Goal: Communication & Community: Answer question/provide support

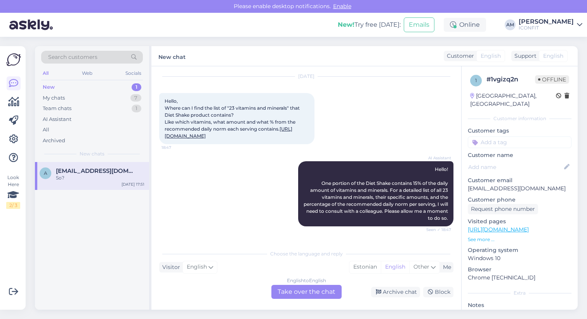
scroll to position [82, 0]
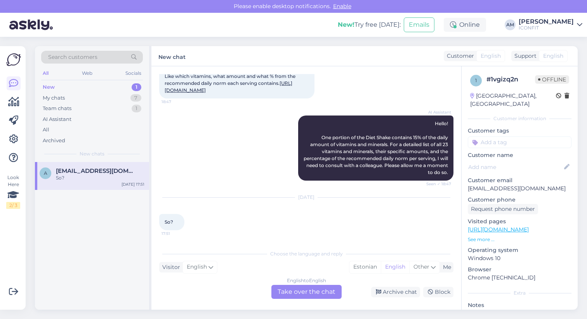
click at [310, 295] on div "English to English Take over the chat" at bounding box center [306, 292] width 70 height 14
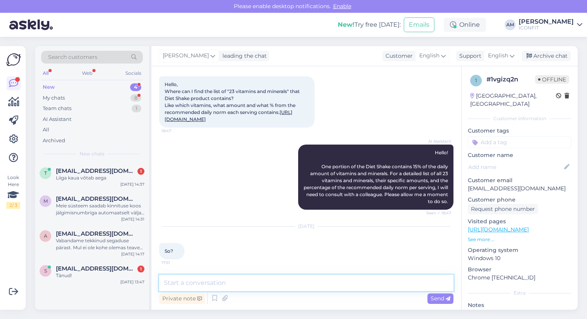
click at [256, 285] on textarea at bounding box center [306, 283] width 294 height 16
paste textarea "Nutrition Facts 1 Serving Size: 55 g Amount Per 1 serving 100 g %DV* Energy Val…"
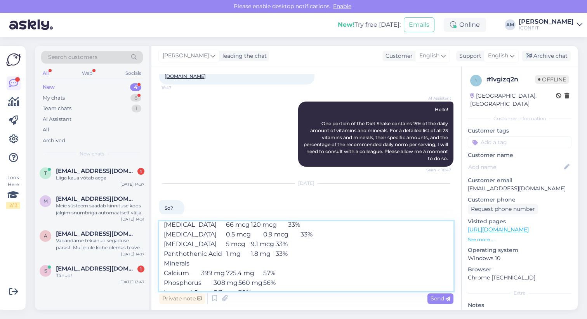
scroll to position [305, 0]
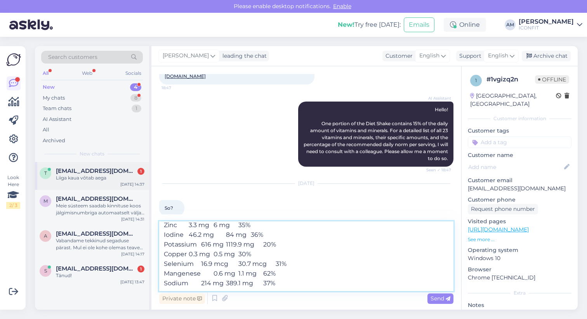
type textarea "Hello! The full list can be found here: Nutrition Facts 1 Serving Size: 55 g Am…"
click at [99, 171] on span "[EMAIL_ADDRESS][DOMAIN_NAME]" at bounding box center [96, 171] width 81 height 7
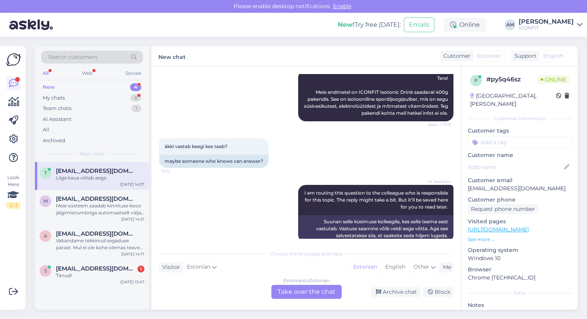
scroll to position [0, 0]
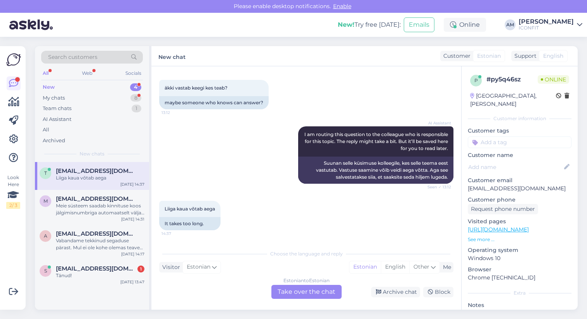
click at [299, 296] on div "Estonian to Estonian Take over the chat" at bounding box center [306, 292] width 70 height 14
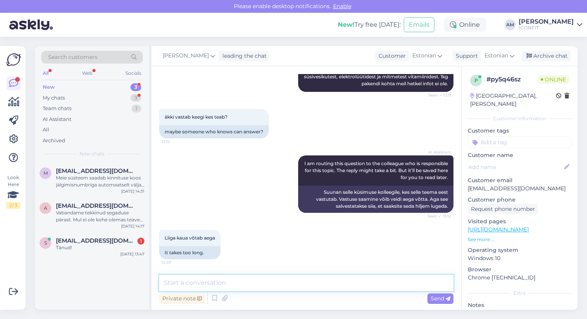
click at [256, 291] on textarea at bounding box center [306, 283] width 294 height 16
type textarea "Tere! Isotonic on nüüd [PERSON_NAME] 400g purkides."
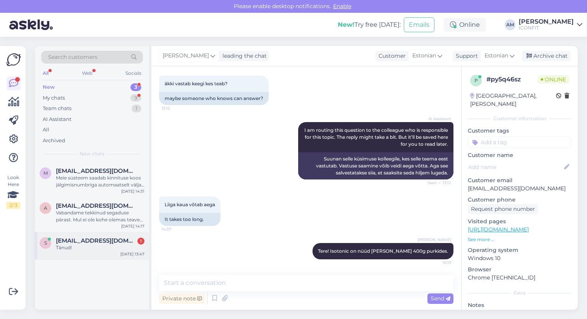
click at [83, 241] on span "[EMAIL_ADDRESS][DOMAIN_NAME]" at bounding box center [96, 240] width 81 height 7
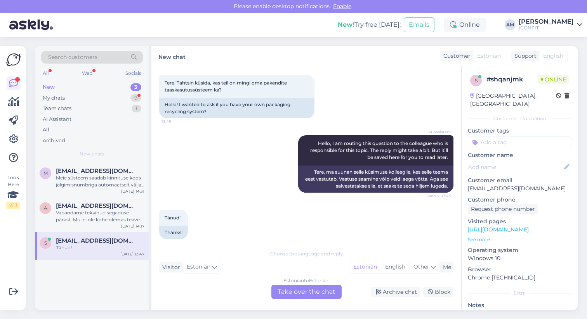
scroll to position [49, 0]
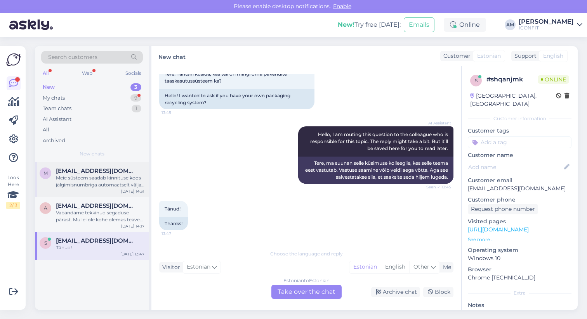
click at [81, 179] on div "Meie süsteem saadab kinnituse koos jälgimisnumbriga automaatselt välja, kui tel…" at bounding box center [100, 182] width 88 height 14
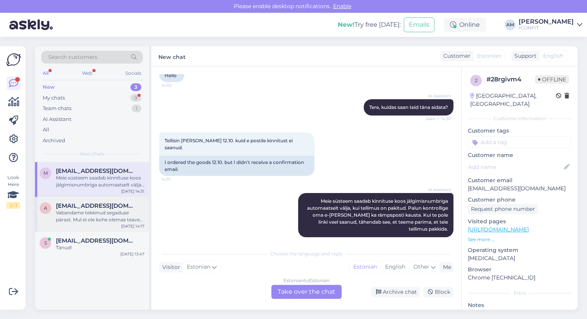
click at [99, 222] on div "Vabandame tekkinud segaduse pärast. Mul ei ole kohe olemas teavet kapslite värv…" at bounding box center [100, 216] width 88 height 14
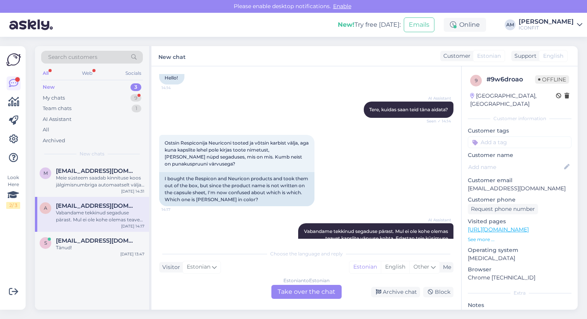
scroll to position [83, 0]
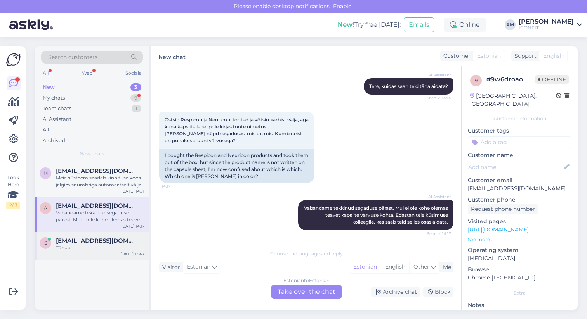
click at [56, 243] on span "[EMAIL_ADDRESS][DOMAIN_NAME]" at bounding box center [96, 240] width 81 height 7
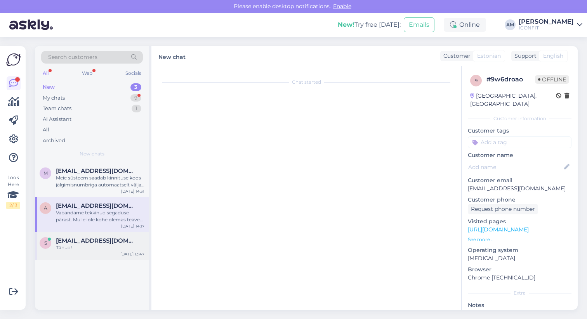
scroll to position [49, 0]
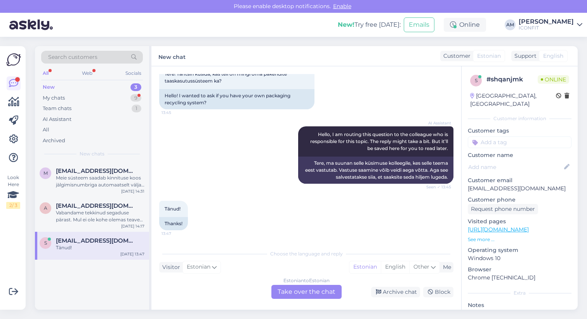
click at [314, 295] on div "Estonian to Estonian Take over the chat" at bounding box center [306, 292] width 70 height 14
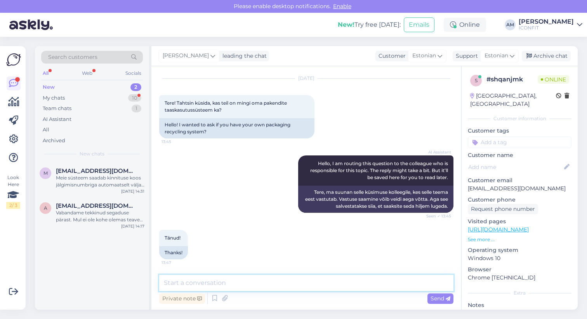
click at [241, 285] on textarea at bounding box center [306, 283] width 294 height 16
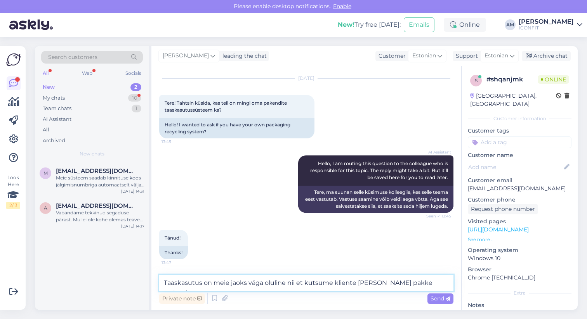
drag, startPoint x: 288, startPoint y: 284, endPoint x: 444, endPoint y: 284, distance: 156.3
click at [444, 284] on textarea "Taaskasutus on meie jaoks väga oluline nii et kutsume kliente [PERSON_NAME] pak…" at bounding box center [306, 283] width 294 height 16
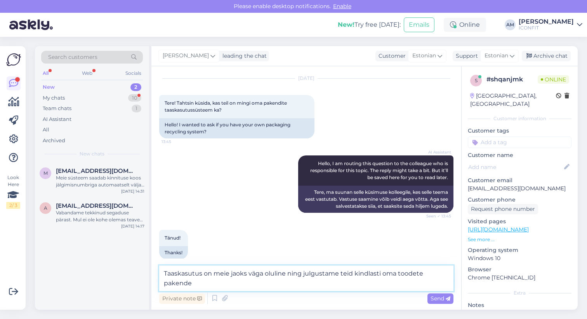
scroll to position [29, 0]
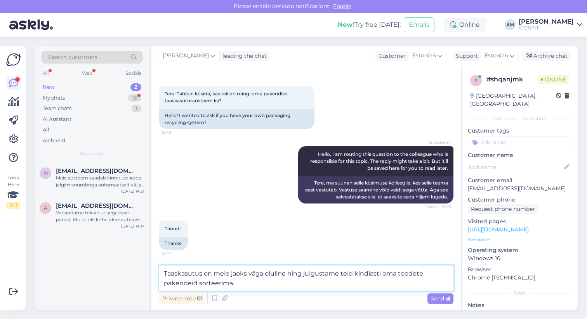
drag, startPoint x: 351, startPoint y: 274, endPoint x: 340, endPoint y: 275, distance: 10.9
click at [340, 275] on textarea "Taaskasutus on meie jaoks väga oluline ning julgustame teid kindlasti oma toode…" at bounding box center [306, 279] width 294 height 26
type textarea "Taaskasutus on meie jaoks väga oluline ning julgustame [PERSON_NAME] kindlasti …"
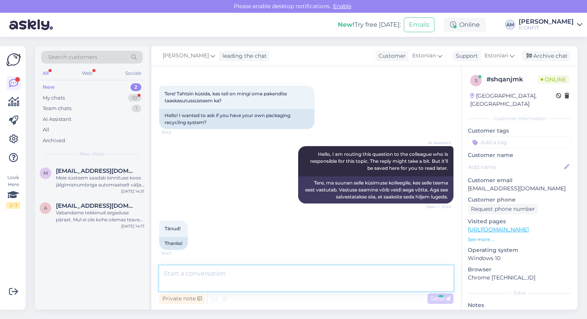
scroll to position [61, 0]
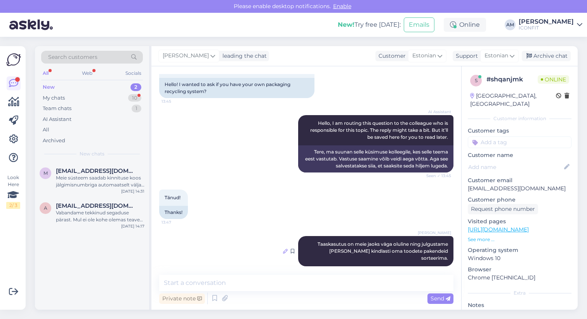
click at [283, 249] on icon at bounding box center [285, 251] width 5 height 5
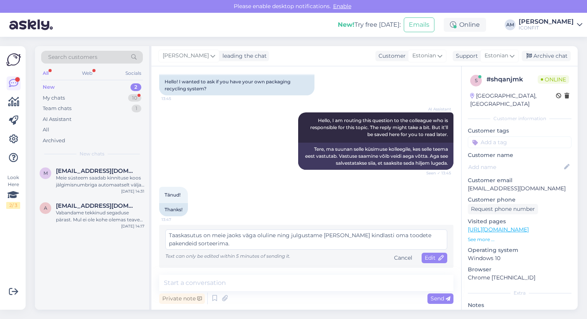
click at [343, 237] on textarea "Taaskasutus on meie jaoks väga oluline ning julgustame [PERSON_NAME] kindlasti …" at bounding box center [306, 240] width 282 height 20
type textarea "Taaskasutus on meie jaoks väga oluline ning julgustame oma kliente kindlasti om…"
click at [425, 260] on span "Edit" at bounding box center [433, 257] width 19 height 7
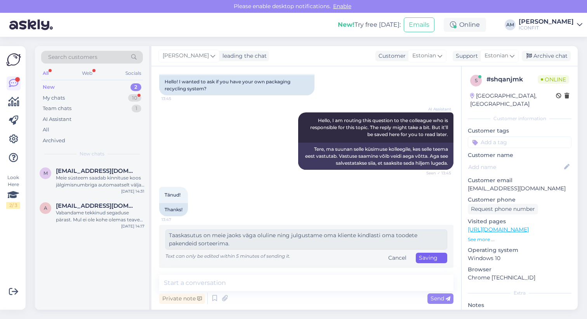
scroll to position [61, 0]
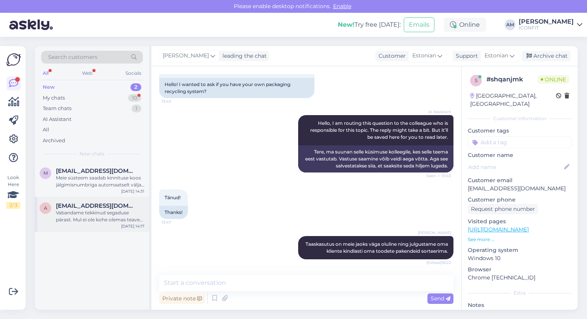
click at [86, 216] on div "Vabandame tekkinud segaduse pärast. Mul ei ole kohe olemas teavet kapslite värv…" at bounding box center [100, 216] width 88 height 14
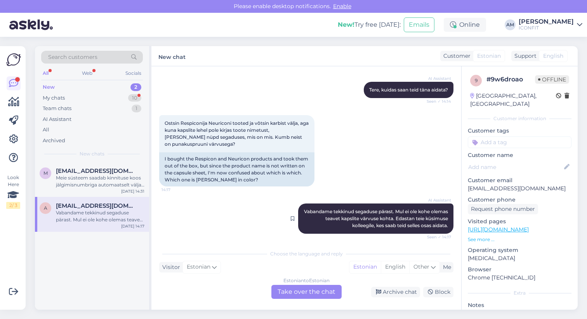
scroll to position [83, 0]
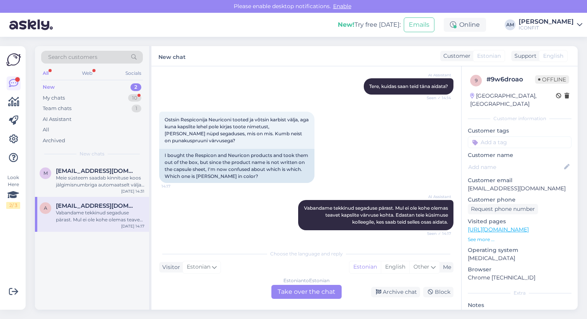
click at [294, 294] on div "Estonian to Estonian Take over the chat" at bounding box center [306, 292] width 70 height 14
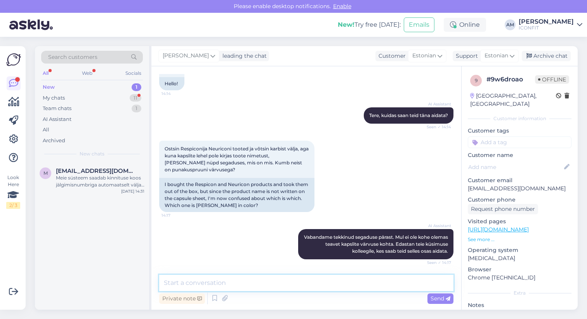
click at [253, 285] on textarea at bounding box center [306, 283] width 294 height 16
click at [232, 284] on textarea "Tere! [GEOGRAPHIC_DATA] on lillas ning Respicon rohelises pakendis." at bounding box center [306, 283] width 294 height 16
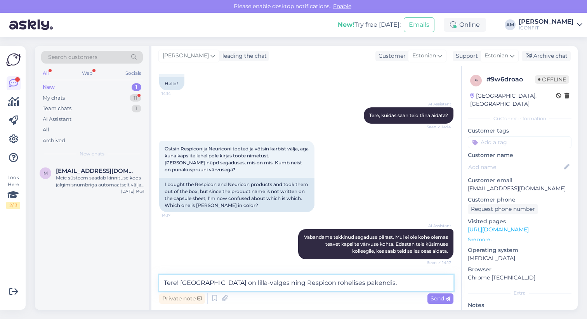
click at [328, 283] on textarea "Tere! [GEOGRAPHIC_DATA] on lilla-valges ning Respicon rohelises pakendis." at bounding box center [306, 283] width 294 height 16
click at [232, 283] on textarea "Tere! Neuricon on lilla-valges ning Respicon rohelise ja valgega pakendis." at bounding box center [306, 283] width 294 height 16
click at [258, 282] on textarea "Tere! Neuricon on [PERSON_NAME] valges ning Respicon rohelise ja valgega pakend…" at bounding box center [306, 283] width 294 height 16
type textarea "Tere! Neuricon on [PERSON_NAME] valgega pakendis ning Respicon rohelise ja valg…"
click at [445, 300] on span "Send" at bounding box center [440, 298] width 20 height 7
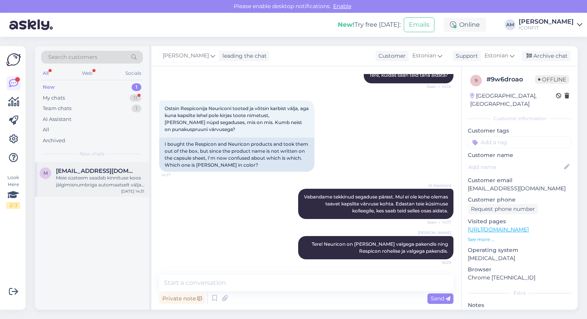
click at [78, 177] on div "Meie süsteem saadab kinnituse koos jälgimisnumbriga automaatselt välja, kui tel…" at bounding box center [100, 182] width 88 height 14
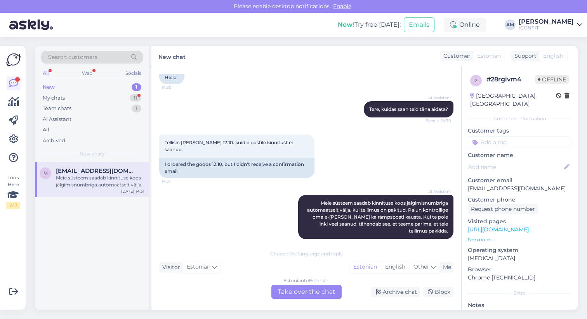
scroll to position [62, 0]
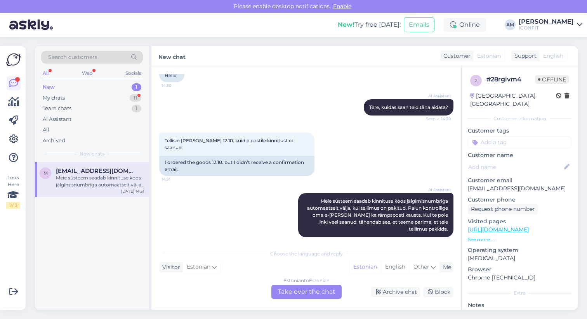
click at [290, 292] on div "Estonian to Estonian Take over the chat" at bounding box center [306, 292] width 70 height 14
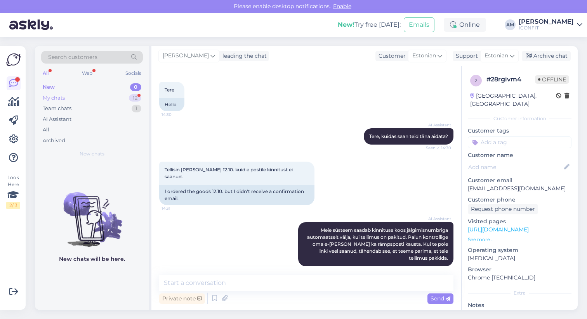
click at [96, 93] on div "My chats 12" at bounding box center [92, 98] width 102 height 11
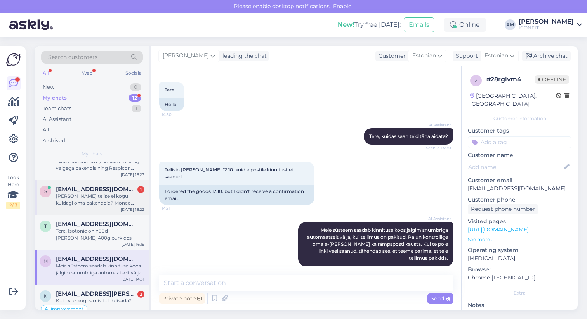
scroll to position [0, 0]
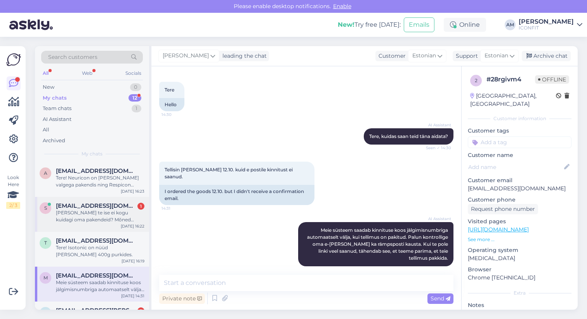
click at [79, 206] on span "[EMAIL_ADDRESS][DOMAIN_NAME]" at bounding box center [96, 205] width 81 height 7
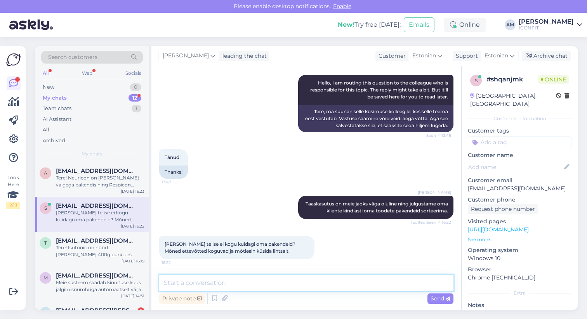
click at [207, 282] on textarea at bounding box center [306, 283] width 294 height 16
type textarea "Klientidelt me kasutatud pakendeid kahjuks vastu [PERSON_NAME]."
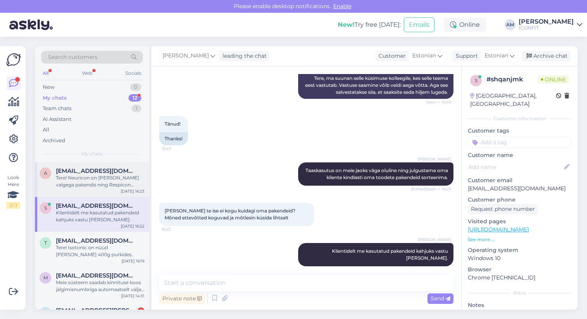
click at [87, 185] on div "Tere! Neuricon on [PERSON_NAME] valgega pakendis ning Respicon rohelise ja valg…" at bounding box center [100, 182] width 88 height 14
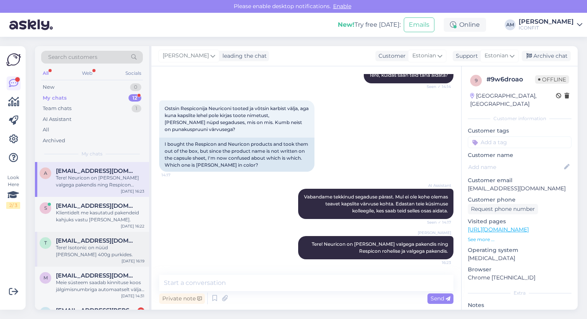
click at [85, 242] on span "[EMAIL_ADDRESS][DOMAIN_NAME]" at bounding box center [96, 240] width 81 height 7
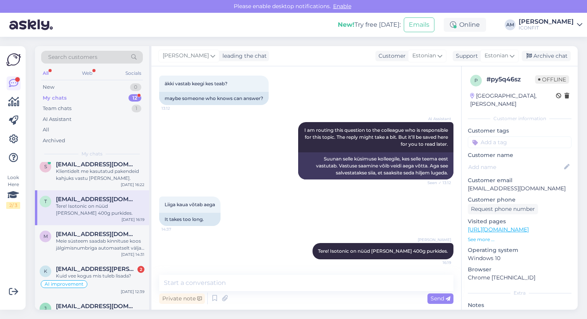
scroll to position [44, 0]
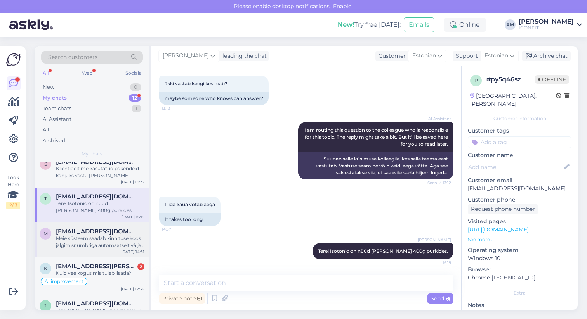
click at [87, 233] on span "[EMAIL_ADDRESS][DOMAIN_NAME]" at bounding box center [96, 231] width 81 height 7
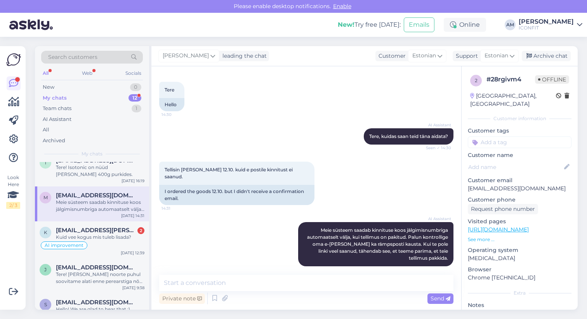
scroll to position [84, 0]
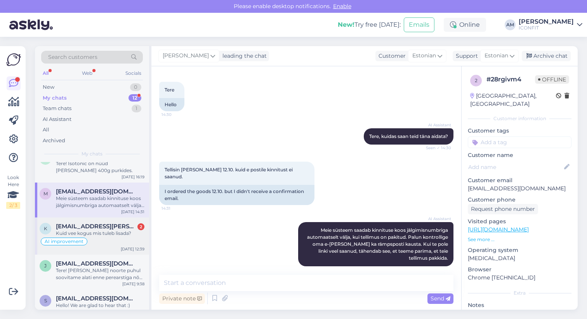
click at [97, 233] on div "Kuid vee kogus mis tuleb lisada?" at bounding box center [100, 233] width 88 height 7
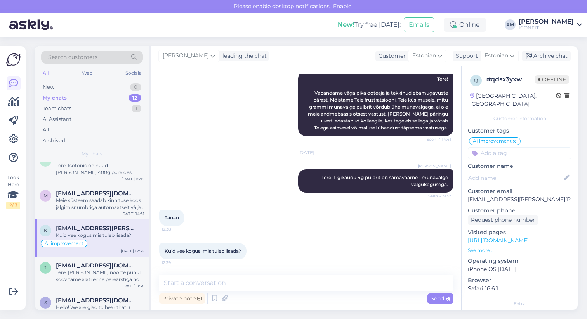
scroll to position [562, 0]
click at [242, 279] on textarea at bounding box center [306, 283] width 294 height 16
paste textarea "1 supilusikatäis pulbrit umbes 120 ml soojas vees"
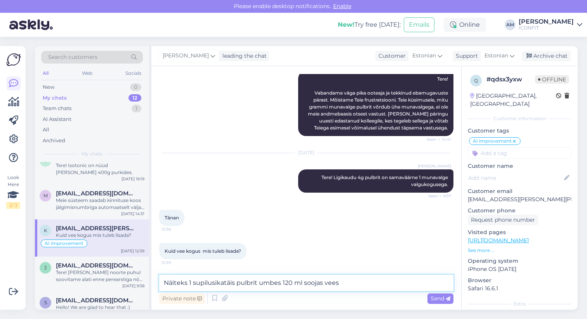
click at [234, 284] on textarea "Näiteks 1 supilusikatäis pulbrit umbes 120 ml soojas vees" at bounding box center [306, 283] width 294 height 16
click at [256, 284] on textarea "Näiteks 1 supilusikatäie pulbrit umbes 120 ml soojas vees" at bounding box center [306, 283] width 294 height 16
click at [395, 284] on textarea "Näiteks 1 supilusikatäie pulbri kohta võiks panna umbes 120 ml soojas vees" at bounding box center [306, 283] width 294 height 16
click at [377, 284] on textarea "Näiteks 1 supilusikatäie pulbri kohta võiks panna umbes 120 ml soojas vett." at bounding box center [306, 283] width 294 height 16
type textarea "Näiteks 1 supilusikatäie pulbri kohta võiks panna umbes 120 ml [PERSON_NAME]."
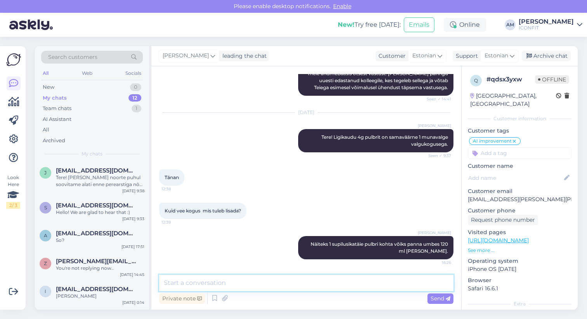
scroll to position [246, 0]
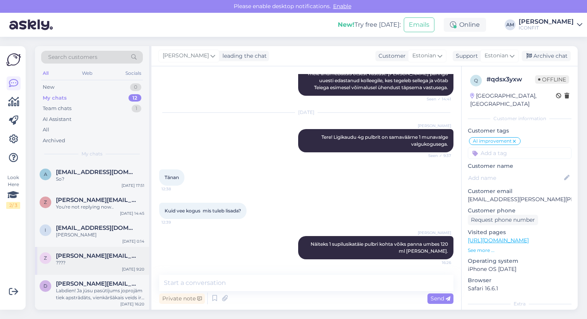
click at [87, 261] on div "????" at bounding box center [100, 263] width 88 height 7
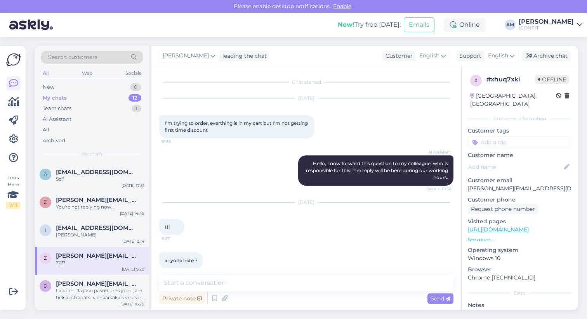
scroll to position [43, 0]
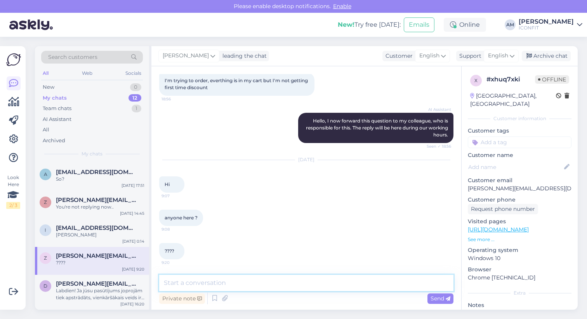
click at [203, 284] on textarea at bounding box center [306, 283] width 294 height 16
type textarea "Hello! Please contant info@"
drag, startPoint x: 249, startPoint y: 282, endPoint x: 137, endPoint y: 282, distance: 112.1
click at [137, 282] on div "Search customers All Web Socials New 0 My chats 12 Team chats 1 AI Assistant Al…" at bounding box center [306, 178] width 542 height 264
click at [72, 287] on span "[PERSON_NAME][EMAIL_ADDRESS][DOMAIN_NAME]" at bounding box center [96, 283] width 81 height 7
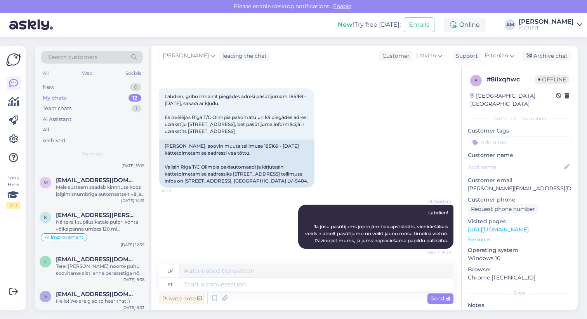
scroll to position [0, 0]
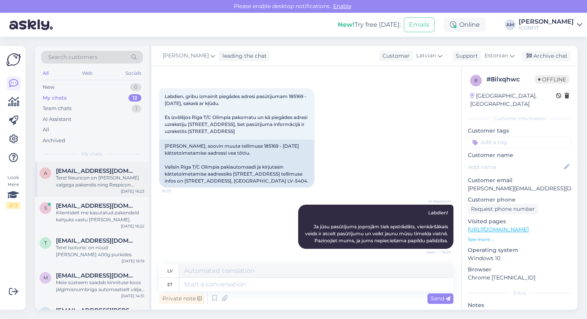
click at [76, 191] on div "a [EMAIL_ADDRESS][DOMAIN_NAME] Tere! Neuricon on [PERSON_NAME] valgega pakendis…" at bounding box center [92, 179] width 114 height 35
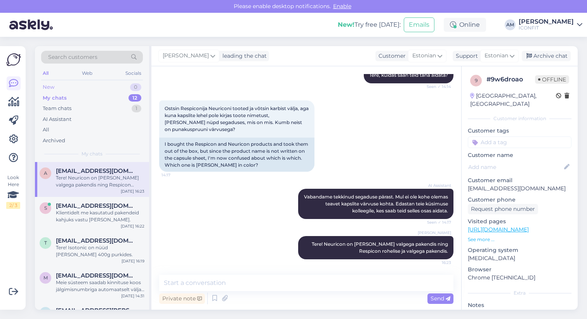
click at [73, 87] on div "New 0" at bounding box center [92, 87] width 102 height 11
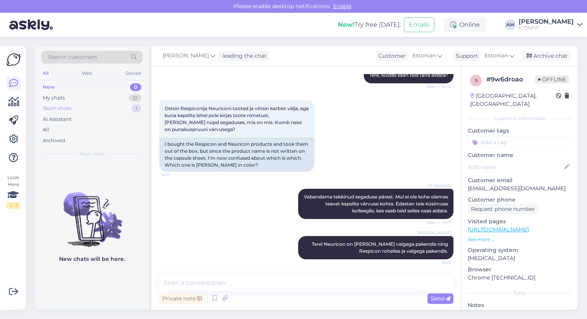
click at [76, 108] on div "Team chats 1" at bounding box center [92, 108] width 102 height 11
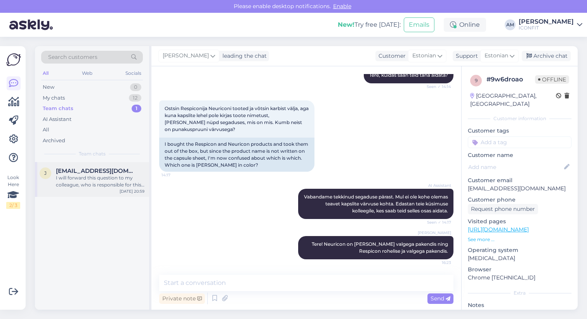
click at [76, 176] on div "I will forward this question to my colleague, who is responsible for this. The …" at bounding box center [100, 182] width 88 height 14
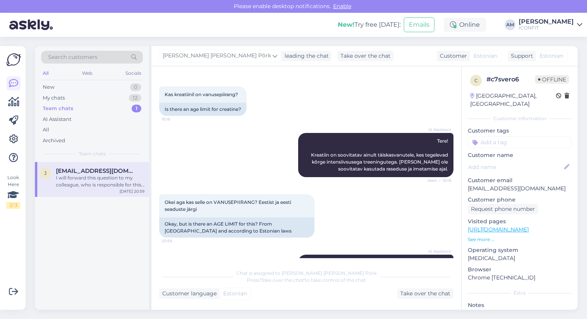
scroll to position [0, 0]
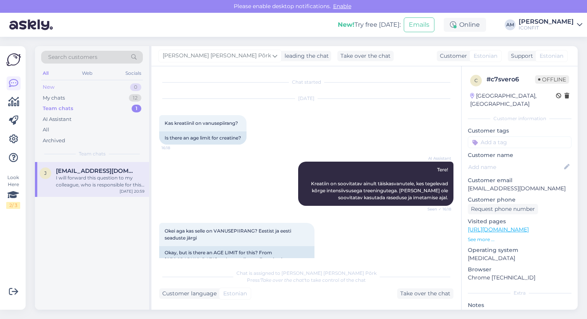
click at [102, 87] on div "New 0" at bounding box center [92, 87] width 102 height 11
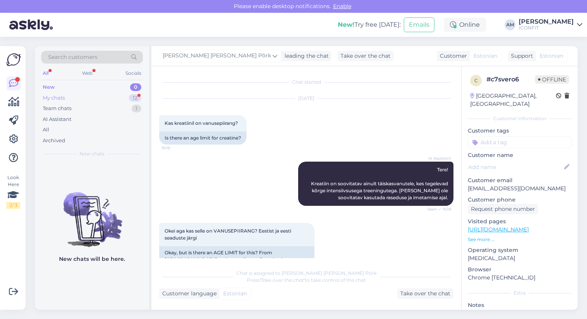
click at [76, 96] on div "My chats 12" at bounding box center [92, 98] width 102 height 11
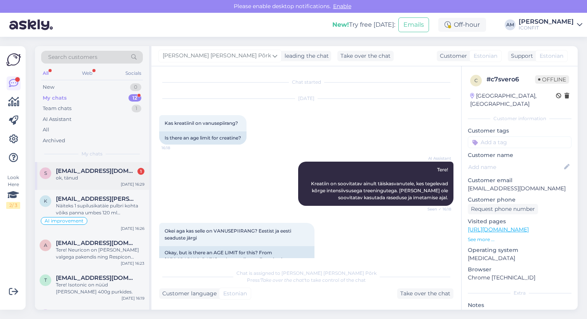
click at [71, 175] on div "ok, tänud" at bounding box center [100, 178] width 88 height 7
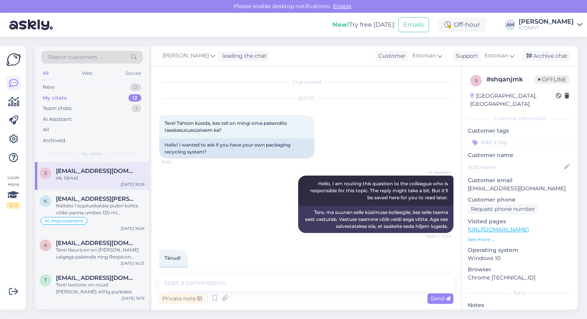
scroll to position [168, 0]
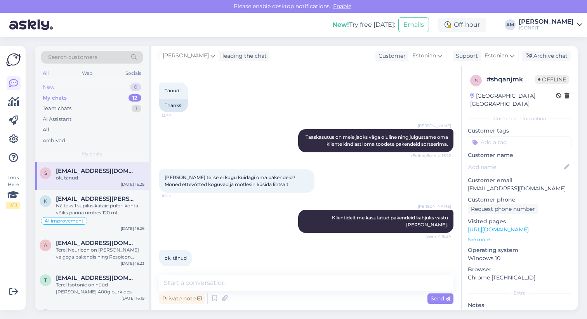
click at [65, 87] on div "New 0" at bounding box center [92, 87] width 102 height 11
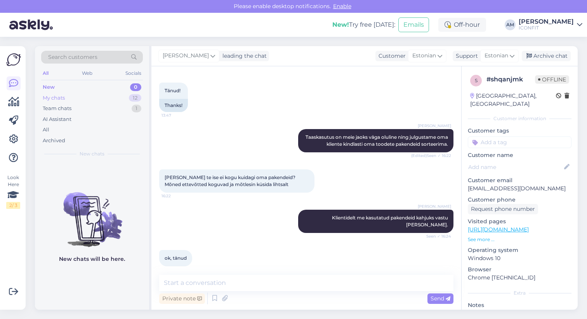
click at [88, 99] on div "My chats 12" at bounding box center [92, 98] width 102 height 11
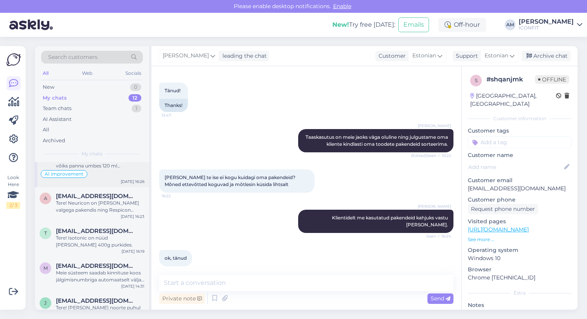
scroll to position [53, 0]
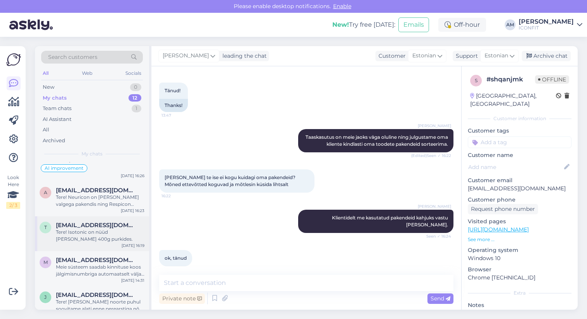
click at [87, 227] on span "[EMAIL_ADDRESS][DOMAIN_NAME]" at bounding box center [96, 225] width 81 height 7
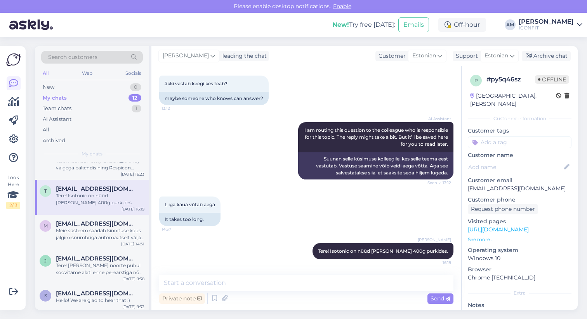
scroll to position [91, 0]
click at [87, 227] on div "Meie süsteem saadab kinnituse koos jälgimisnumbriga automaatselt välja, kui tel…" at bounding box center [100, 233] width 88 height 14
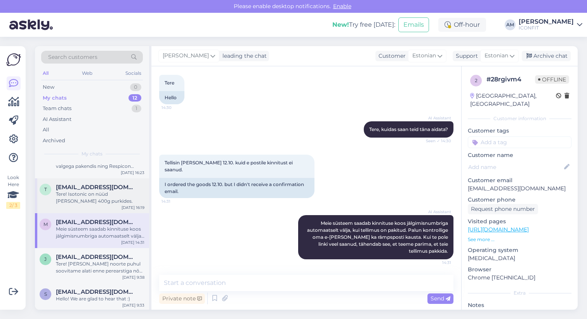
scroll to position [33, 0]
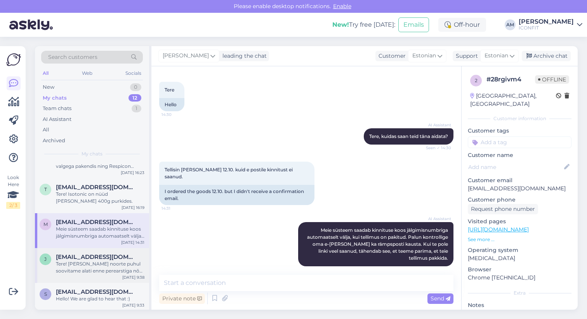
click at [77, 267] on div "Tere! [PERSON_NAME] noorte puhul soovitame alati enne perearstiga nõu pidada." at bounding box center [100, 268] width 88 height 14
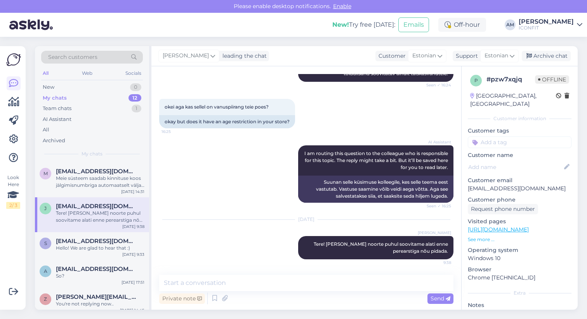
scroll to position [143, 0]
click at [77, 248] on div "Hello! We are glad to hear that :)" at bounding box center [100, 247] width 88 height 7
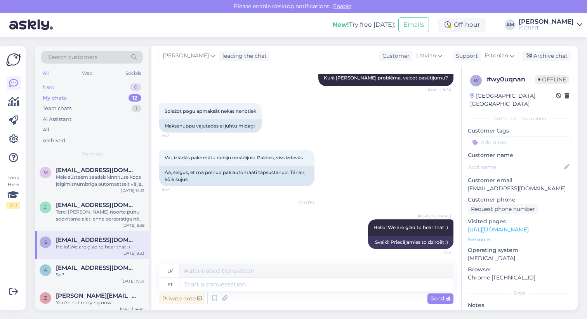
click at [64, 89] on div "New 0" at bounding box center [92, 87] width 102 height 11
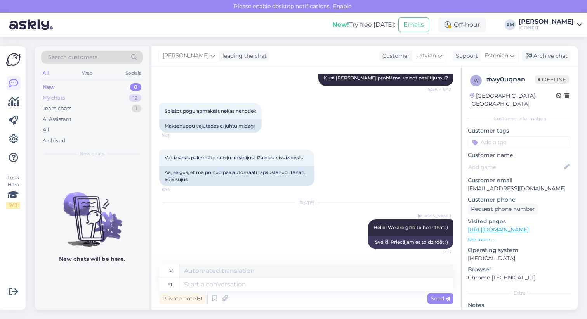
click at [63, 99] on div "My chats" at bounding box center [54, 98] width 22 height 8
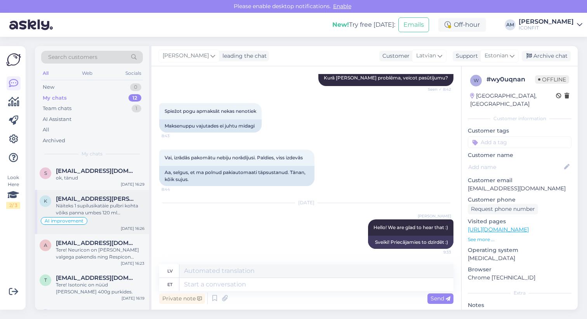
scroll to position [2, 0]
click at [58, 116] on div "AI Assistant" at bounding box center [57, 120] width 29 height 8
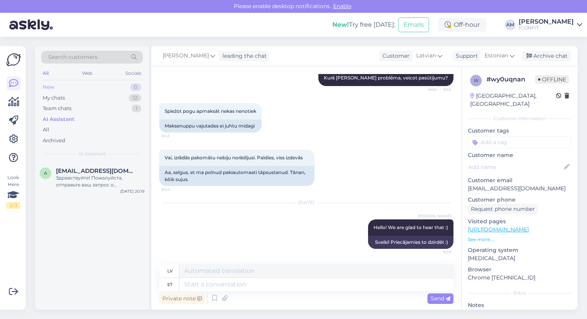
click at [60, 90] on div "New 0" at bounding box center [92, 87] width 102 height 11
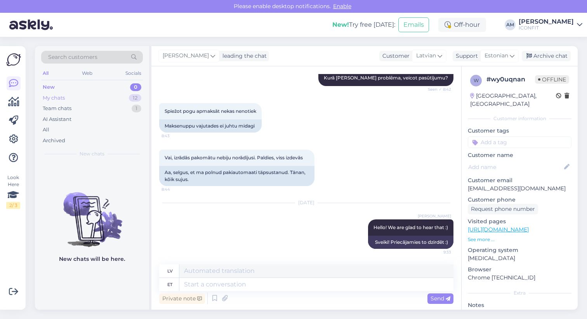
click at [64, 100] on div "My chats" at bounding box center [54, 98] width 22 height 8
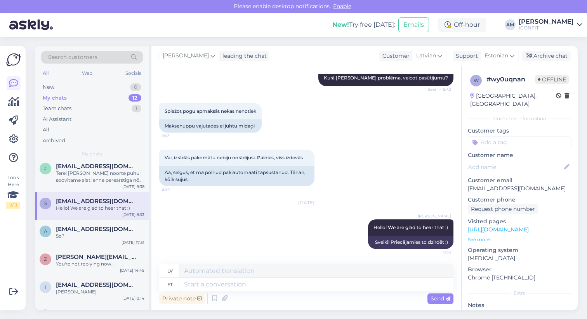
scroll to position [180, 0]
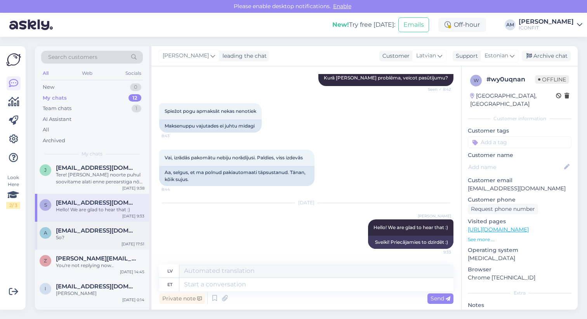
click at [87, 244] on div "a [EMAIL_ADDRESS][DOMAIN_NAME] So? [DATE] 17:51" at bounding box center [92, 236] width 114 height 28
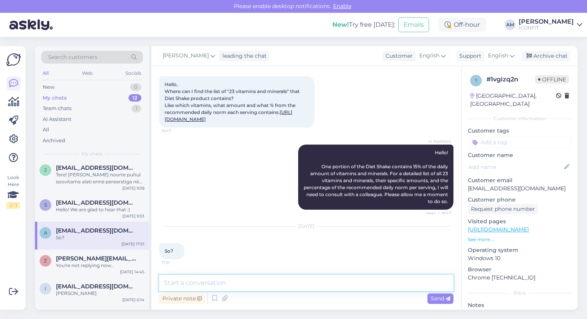
click at [225, 282] on textarea at bounding box center [306, 283] width 294 height 16
paste textarea "[URL][DOMAIN_NAME]"
type textarea "Hello! Everything is listed here: [URL][DOMAIN_NAME]"
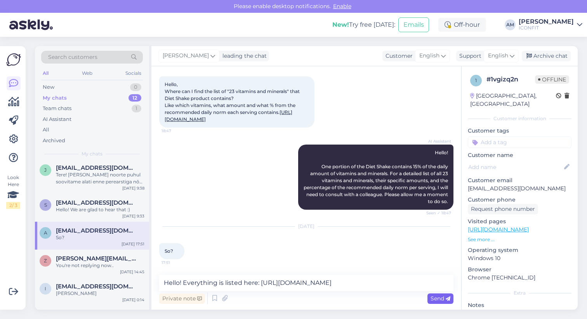
click at [444, 299] on span "Send" at bounding box center [440, 298] width 20 height 7
